Goal: Information Seeking & Learning: Learn about a topic

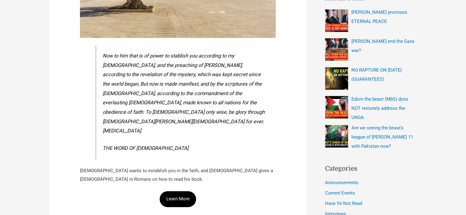
scroll to position [245, 0]
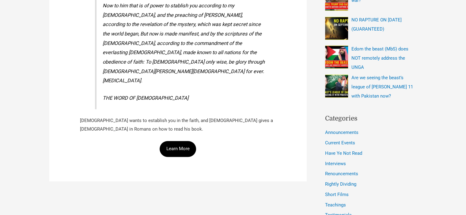
click at [185, 141] on link "Learn More" at bounding box center [178, 149] width 37 height 16
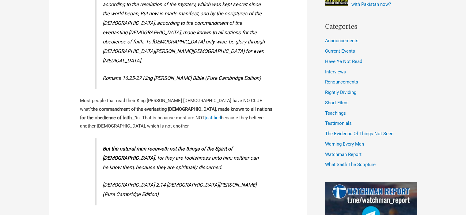
scroll to position [429, 0]
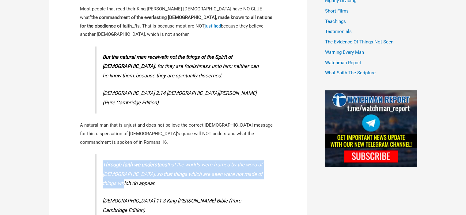
drag, startPoint x: 146, startPoint y: 117, endPoint x: 82, endPoint y: 104, distance: 65.7
copy p "Through faith we understand that the worlds were framed by the word of God, so …"
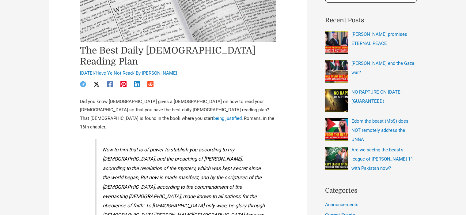
scroll to position [184, 0]
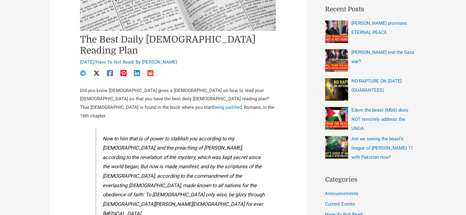
click at [95, 70] on icon "Twitter / X" at bounding box center [96, 73] width 6 height 6
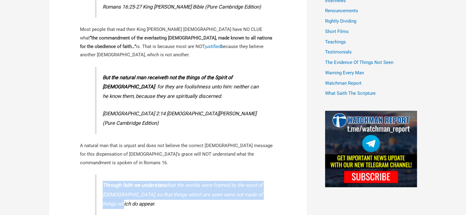
scroll to position [490, 0]
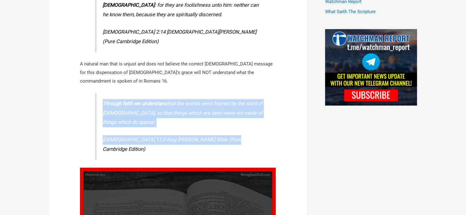
drag, startPoint x: 243, startPoint y: 75, endPoint x: 103, endPoint y: 37, distance: 145.3
click at [103, 93] on blockquote "Through faith we understand that the worlds were framed by the word of God, so …" at bounding box center [183, 126] width 176 height 67
copy blockquote "Through faith we understand that the worlds were framed by the word of God, so …"
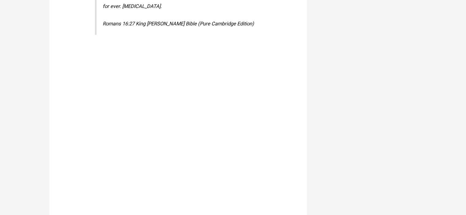
scroll to position [1992, 0]
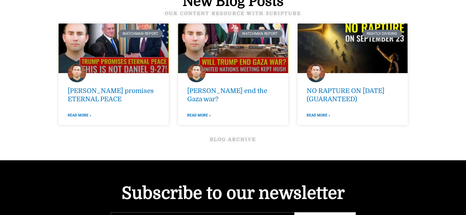
scroll to position [2268, 0]
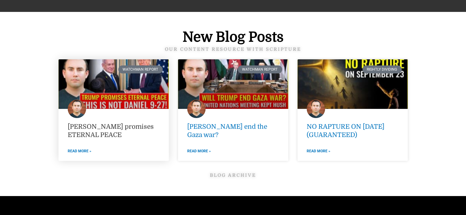
click at [129, 123] on link "[PERSON_NAME] promises ETERNAL PEACE" at bounding box center [111, 131] width 86 height 16
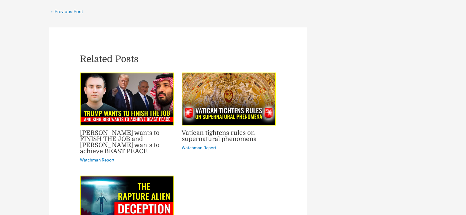
scroll to position [3126, 0]
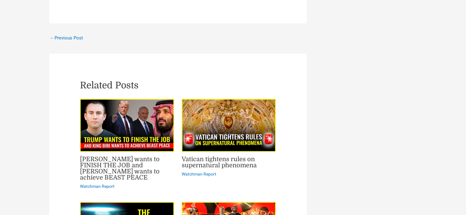
click at [275, 54] on div "Related Posts [PERSON_NAME] wants to FINISH THE JOB and [PERSON_NAME] wants to …" at bounding box center [177, 191] width 257 height 275
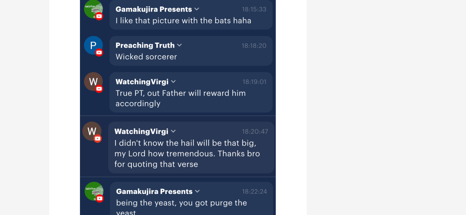
scroll to position [705, 0]
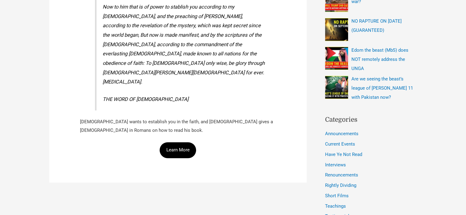
scroll to position [245, 0]
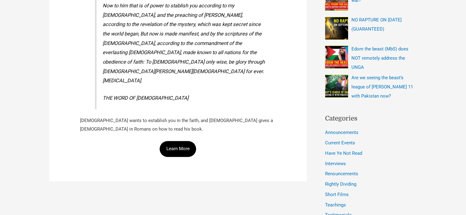
click at [185, 141] on link "Learn More" at bounding box center [178, 149] width 37 height 16
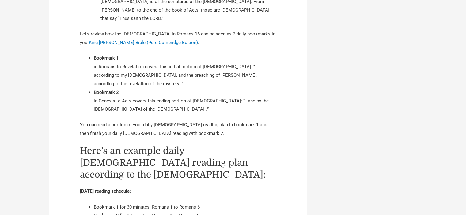
scroll to position [1287, 0]
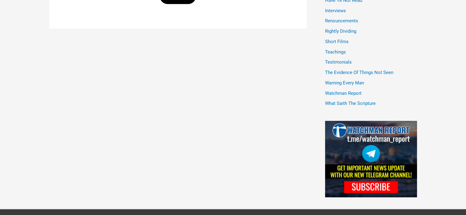
scroll to position [276, 0]
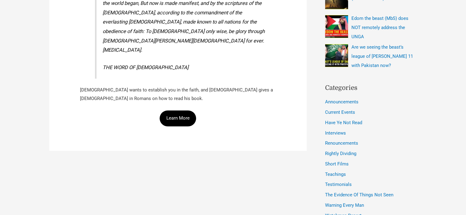
click at [177, 111] on link "Learn More" at bounding box center [178, 119] width 37 height 16
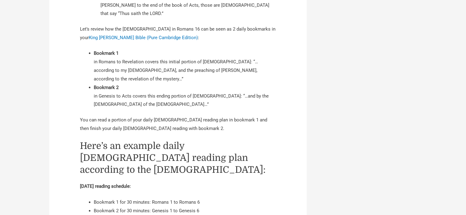
scroll to position [1287, 0]
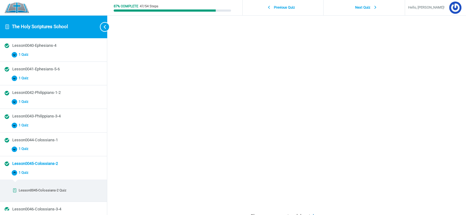
scroll to position [25, 0]
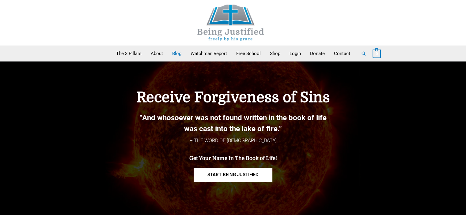
click at [177, 54] on link "Blog" at bounding box center [177, 53] width 18 height 15
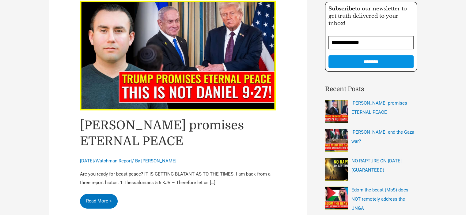
scroll to position [123, 0]
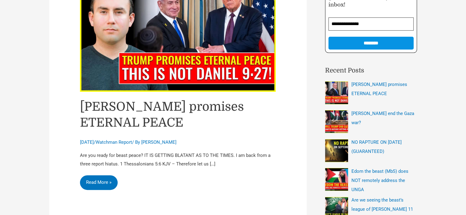
click at [94, 109] on link "[PERSON_NAME] promises ETERNAL PEACE" at bounding box center [162, 115] width 164 height 30
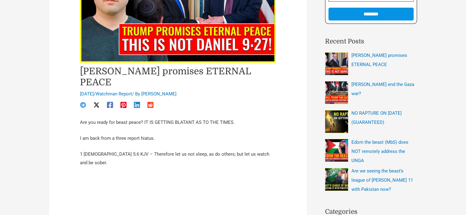
scroll to position [153, 0]
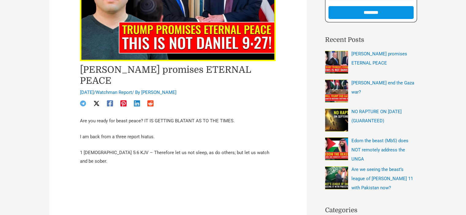
click at [82, 101] on icon "Telegram" at bounding box center [83, 104] width 6 height 6
